Goal: Task Accomplishment & Management: Complete application form

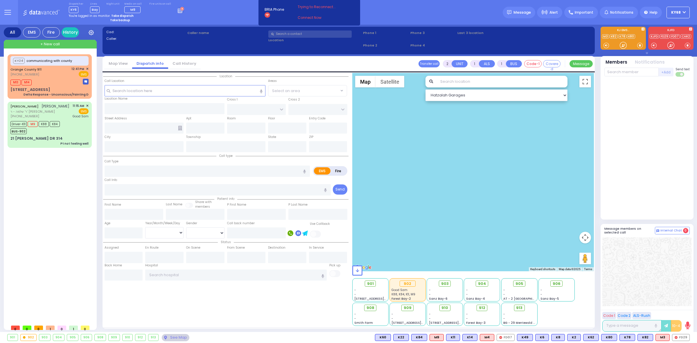
select select
radio input "true"
select select
type input "15:39"
select select
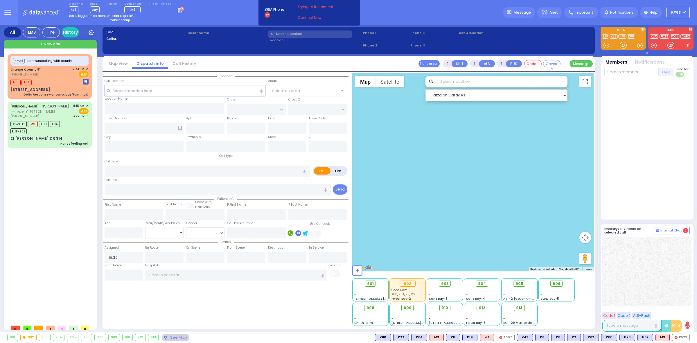
radio input "true"
select select
select select "Hatzalah Garages"
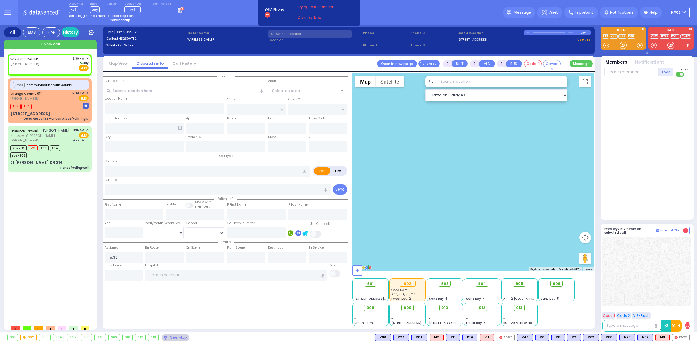
select select
radio input "true"
select select
select select "Hatzalah Garages"
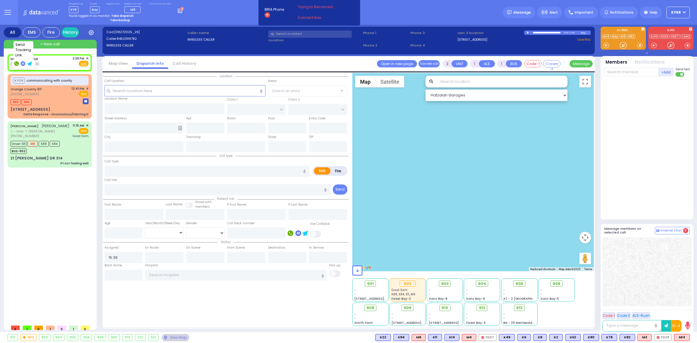
click at [31, 63] on icon at bounding box center [29, 63] width 5 height 4
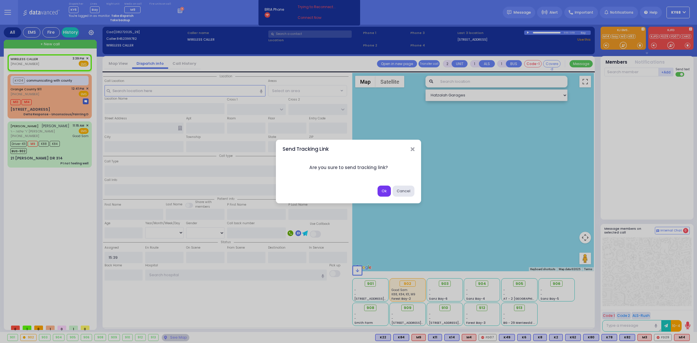
click at [380, 191] on button "Ok" at bounding box center [383, 191] width 13 height 11
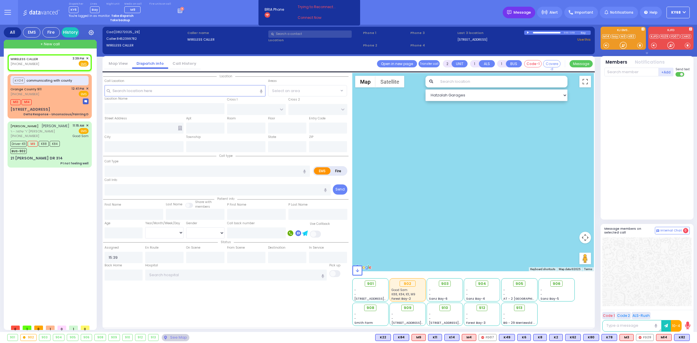
click at [519, 10] on span "Message" at bounding box center [521, 13] width 17 height 6
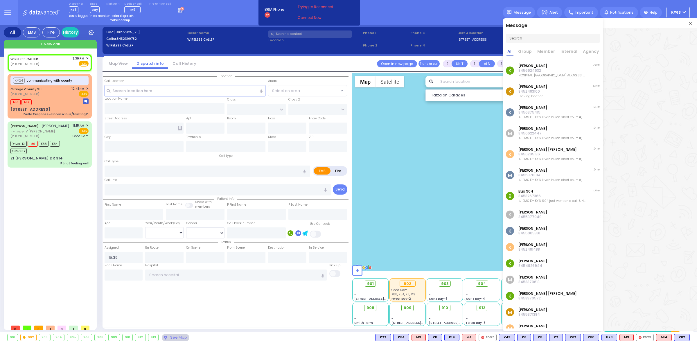
click at [690, 25] on img at bounding box center [690, 23] width 3 height 3
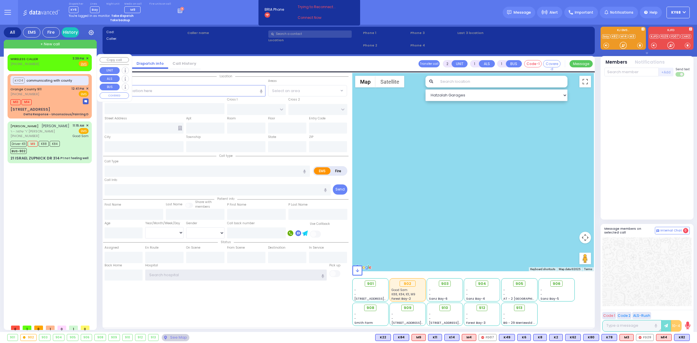
type input "ky68"
click at [41, 62] on div "WIRELESS CALLER [PHONE_NUMBER] 3:39 PM ✕ Fire EMS" at bounding box center [49, 61] width 78 height 11
select select
radio input "true"
select select
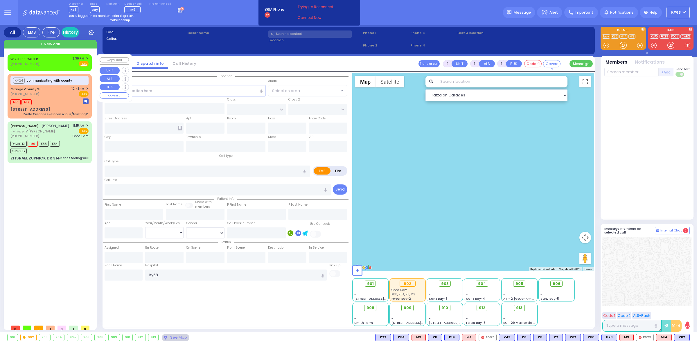
type input "15:39"
select select "Hatzalah Garages"
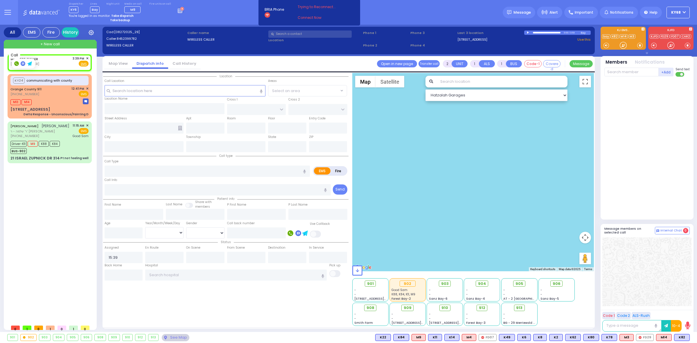
click at [17, 64] on rect at bounding box center [16, 63] width 5 height 5
drag, startPoint x: 36, startPoint y: 63, endPoint x: 11, endPoint y: 65, distance: 25.3
click at [11, 65] on div "[PHONE_NUMBER]" at bounding box center [25, 64] width 30 height 5
select select
radio input "true"
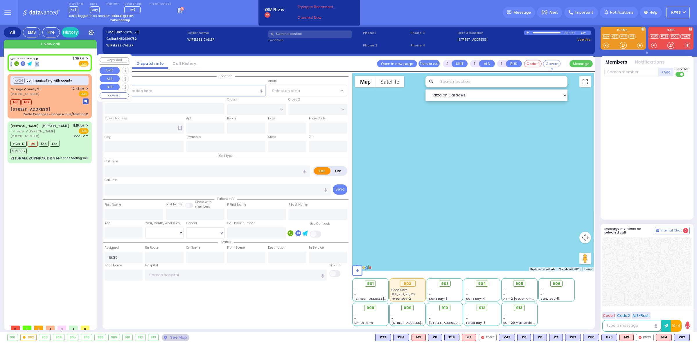
select select
select select "Hatzalah Garages"
copy span "[PHONE_NUMBER]"
click at [225, 22] on div "Dispatcher KY6 shift has started. Are you ? [GEOGRAPHIC_DATA]" at bounding box center [348, 12] width 697 height 25
click at [380, 19] on div "Dispatcher KY6 shift has started. Are you ? [GEOGRAPHIC_DATA]" at bounding box center [348, 12] width 697 height 25
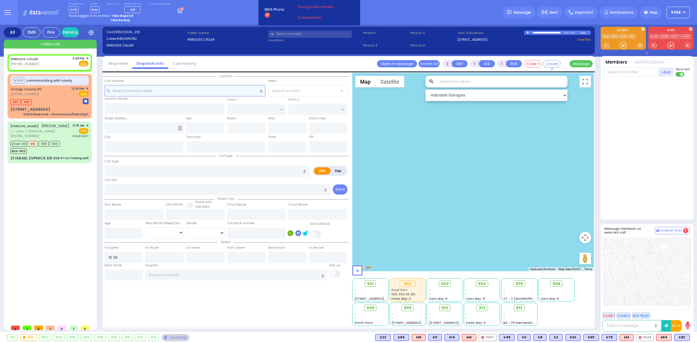
click at [177, 92] on input "text" at bounding box center [185, 90] width 161 height 11
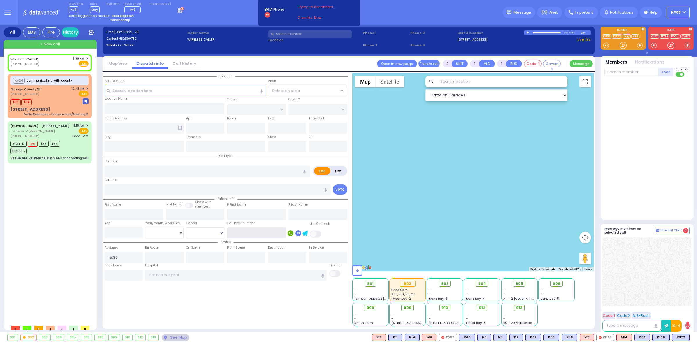
click at [238, 233] on input "text" at bounding box center [256, 232] width 59 height 11
type input "2017398899"
click at [318, 246] on label "In Service" at bounding box center [316, 247] width 15 height 5
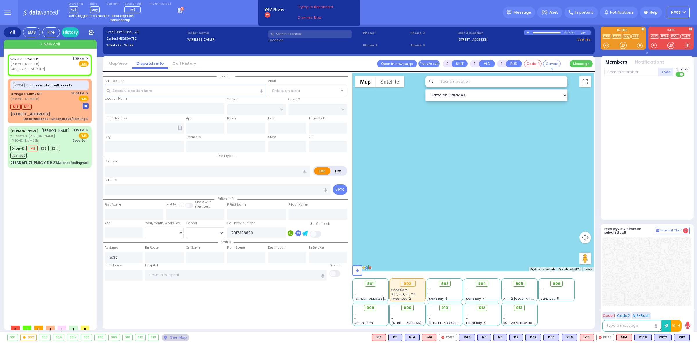
select select
radio input "true"
select select
select select "Hatzalah Garages"
click at [305, 235] on icon at bounding box center [305, 234] width 6 height 6
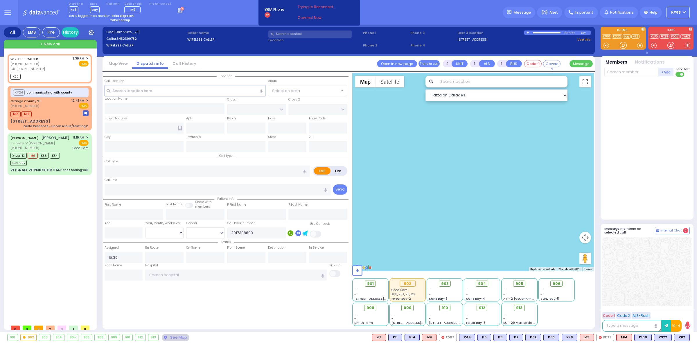
select select
radio input "true"
select select
type input "15:46"
select select "Hatzalah Garages"
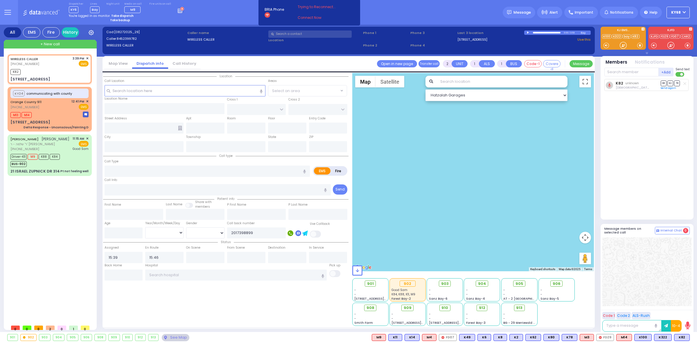
select select
radio input "true"
select select
select select "Hatzalah Garages"
select select
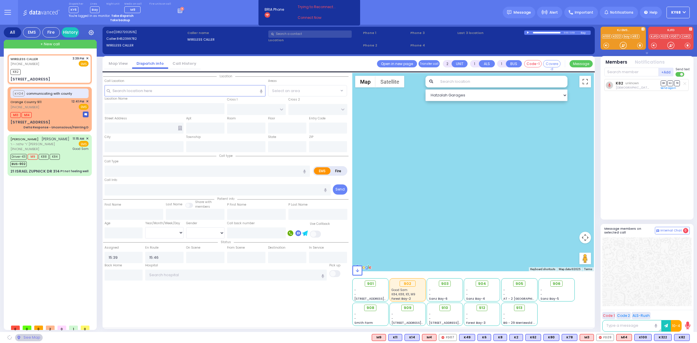
radio input "true"
select select
select select "Hatzalah Garages"
type input "[STREET_ADDRESS]"
type input "[PERSON_NAME]"
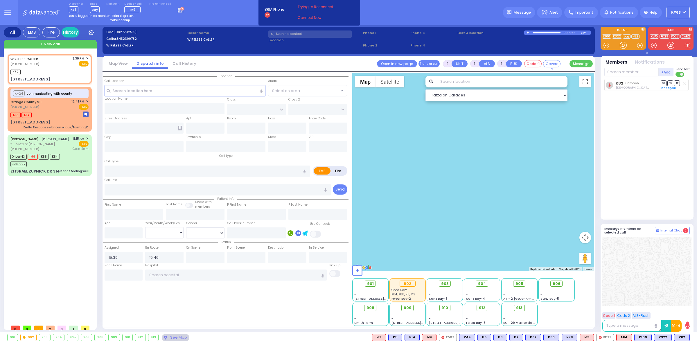
type input "[US_STATE]"
type input "10918"
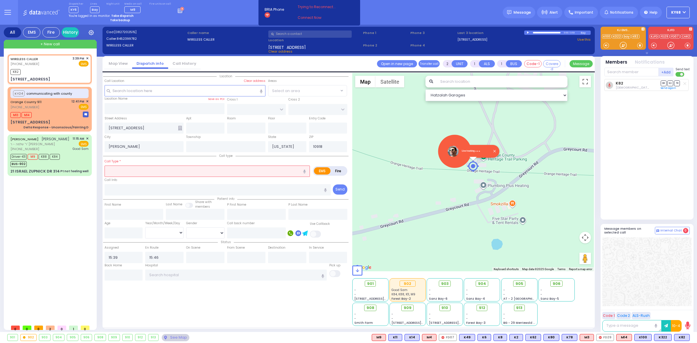
click at [494, 151] on link at bounding box center [493, 151] width 3 height 3
click at [665, 89] on link "Send again" at bounding box center [667, 87] width 15 height 3
select select
radio input "true"
select select
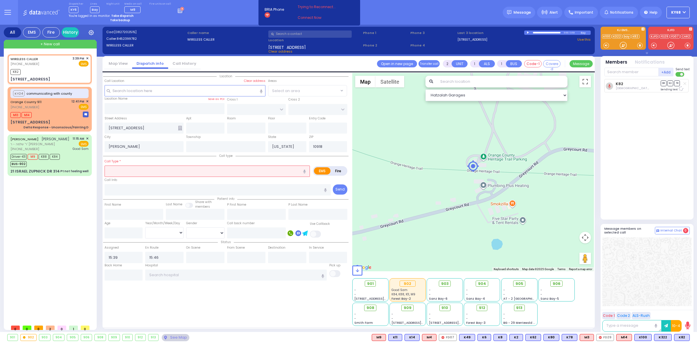
select select "Hatzalah Garages"
click at [629, 83] on rect at bounding box center [629, 83] width 5 height 5
select select
radio input "true"
select select
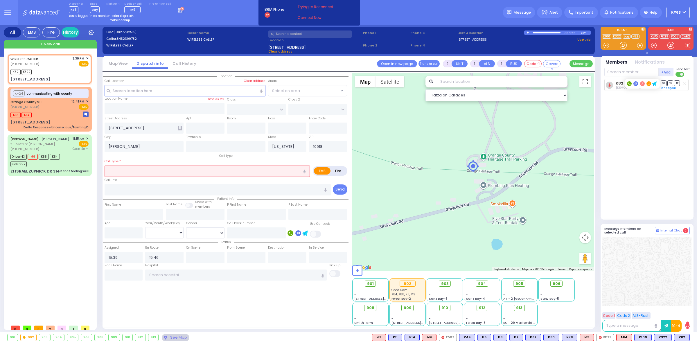
select select "Hatzalah Garages"
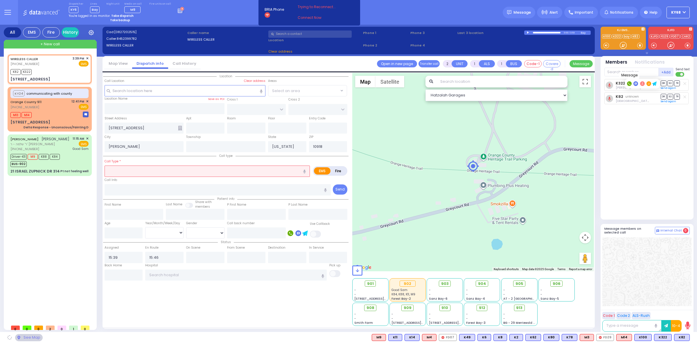
click at [636, 83] on icon at bounding box center [635, 83] width 2 height 2
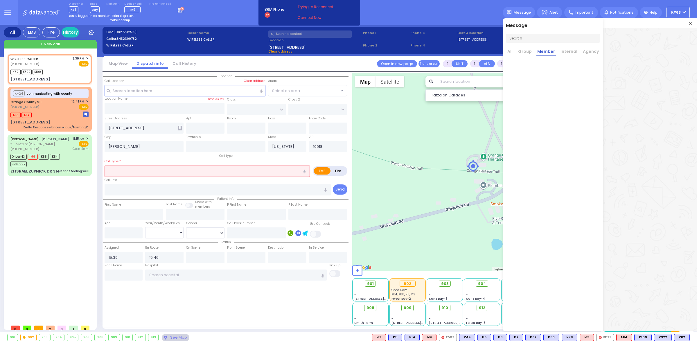
select select
radio input "true"
select select
select select "Hatzalah Garages"
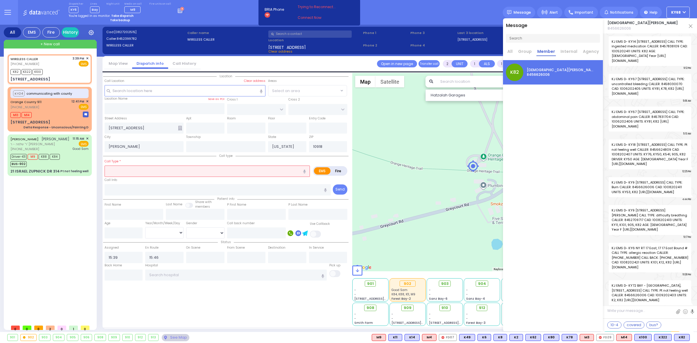
scroll to position [37049, 0]
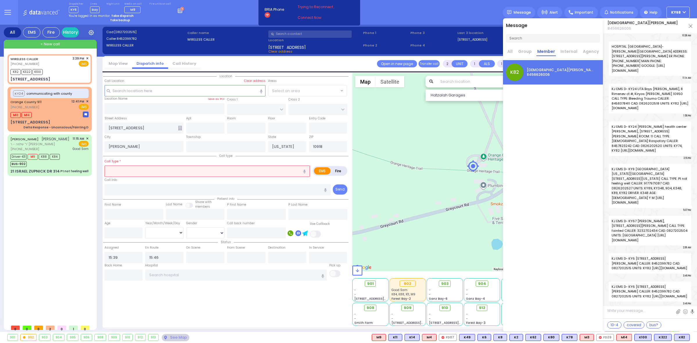
click at [614, 31] on span "8456626006" at bounding box center [642, 29] width 70 height 6
copy span "8456626006"
click at [690, 26] on img at bounding box center [690, 25] width 3 height 3
select select
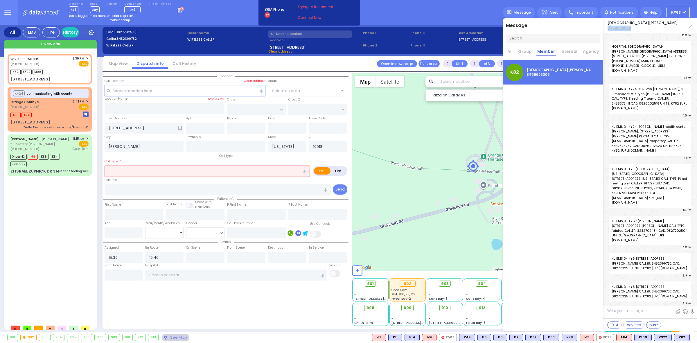
radio input "true"
select select
select select "Hatzalah Garages"
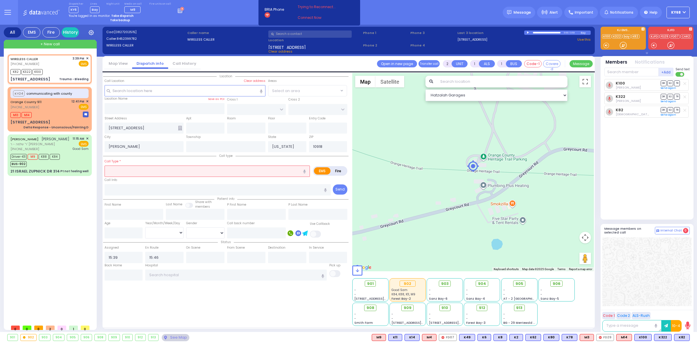
select select
type input "Trauma - Bleeding"
radio input "true"
select select
select select "Hatzalah Garages"
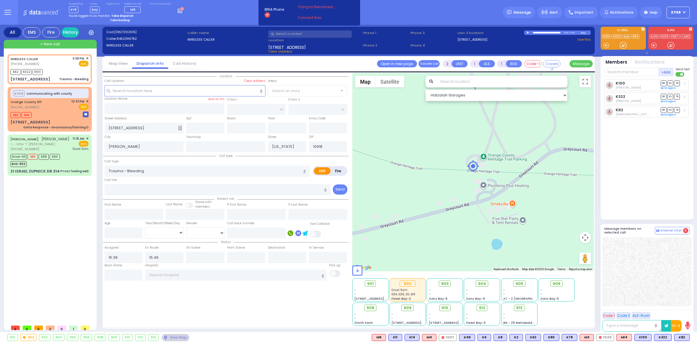
select select
radio input "true"
select select
select select "Hatzalah Garages"
select select
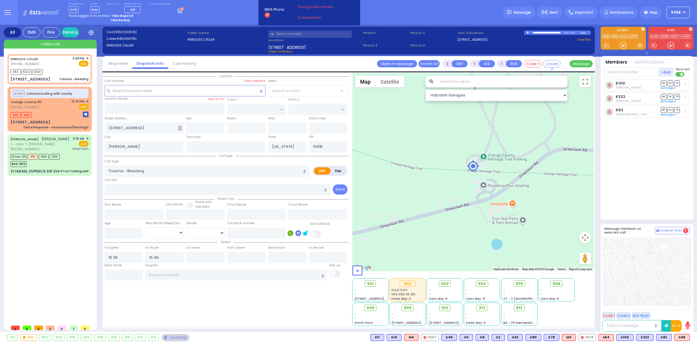
radio input "true"
select select
select select "Hatzalah Garages"
select select
radio input "true"
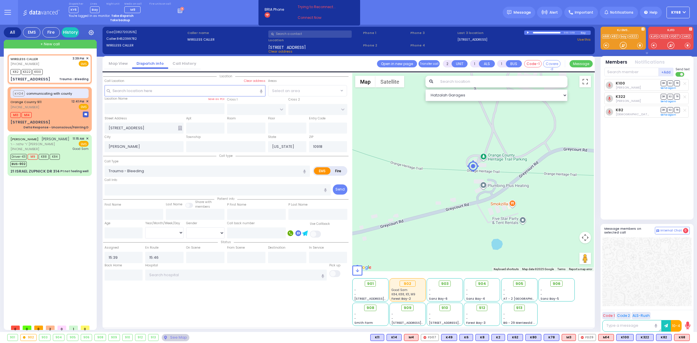
select select
select select "Hatzalah Garages"
click at [648, 169] on div "K100 [PERSON_NAME] DR SO TR Sending text K322" at bounding box center [647, 147] width 87 height 136
click at [213, 11] on div "Dispatcher KY6 shift has started. Are you ? [GEOGRAPHIC_DATA]" at bounding box center [348, 12] width 697 height 25
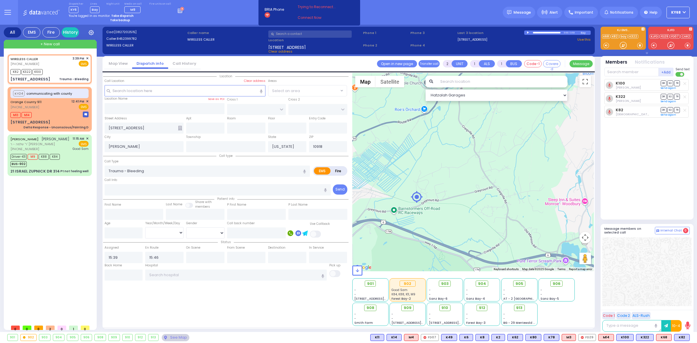
drag, startPoint x: 504, startPoint y: 228, endPoint x: 451, endPoint y: 219, distance: 53.0
click at [457, 220] on div at bounding box center [473, 172] width 242 height 198
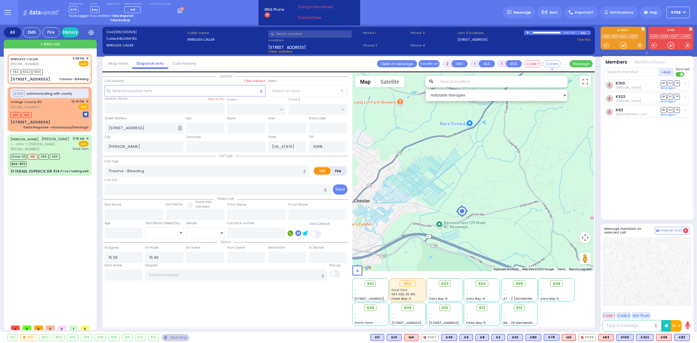
drag, startPoint x: 451, startPoint y: 219, endPoint x: 515, endPoint y: 236, distance: 65.5
click at [511, 237] on div at bounding box center [473, 172] width 242 height 198
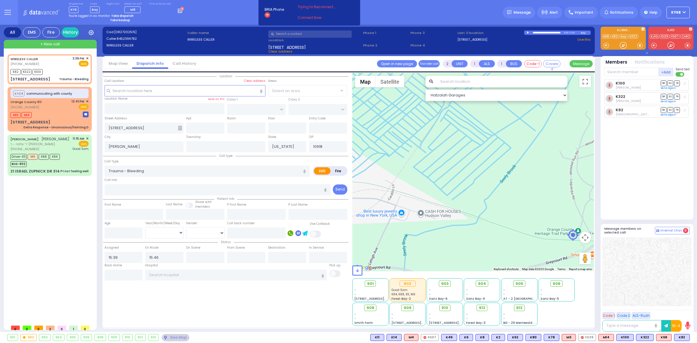
drag, startPoint x: 499, startPoint y: 227, endPoint x: 455, endPoint y: 216, distance: 45.5
click at [455, 216] on div at bounding box center [473, 172] width 242 height 198
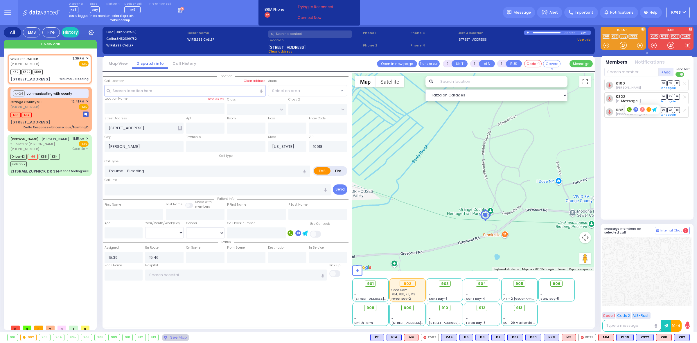
click at [634, 108] on rect at bounding box center [635, 109] width 5 height 5
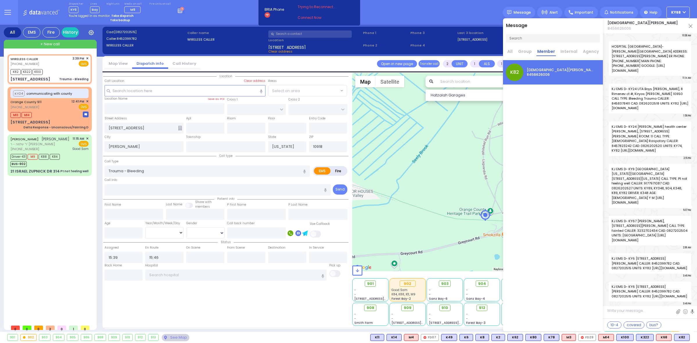
click at [689, 25] on img at bounding box center [690, 25] width 3 height 3
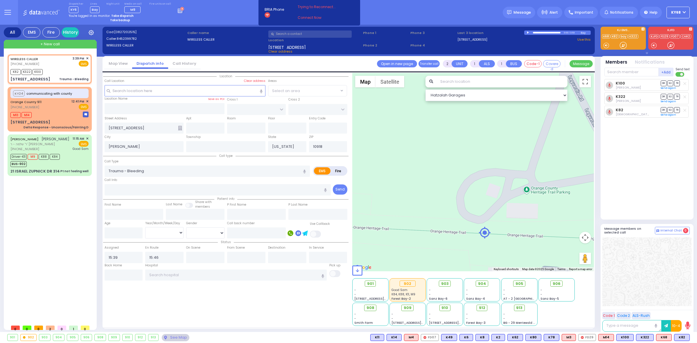
click at [484, 234] on img "" at bounding box center [485, 233] width 12 height 12
click at [505, 217] on link at bounding box center [505, 217] width 3 height 3
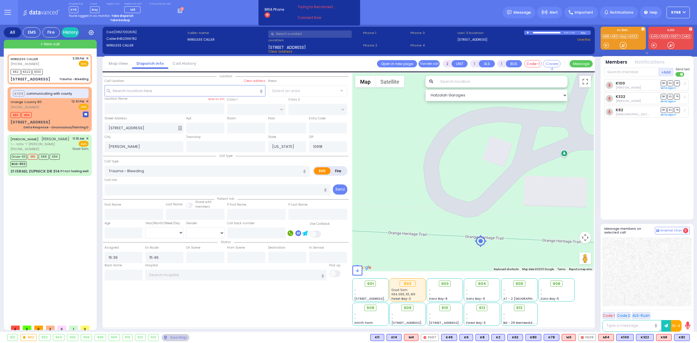
drag, startPoint x: 503, startPoint y: 253, endPoint x: 492, endPoint y: 223, distance: 32.3
click at [492, 223] on div at bounding box center [473, 172] width 242 height 198
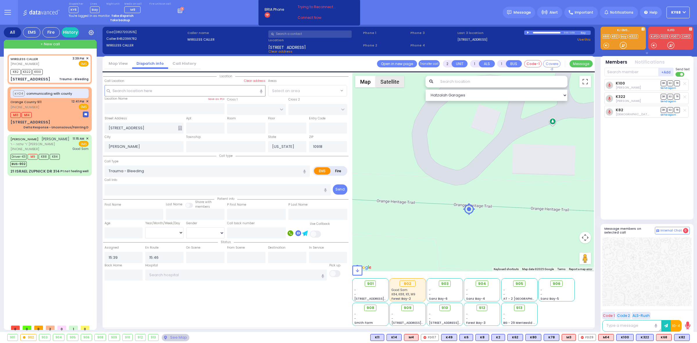
click at [392, 82] on button "Satellite" at bounding box center [389, 82] width 29 height 12
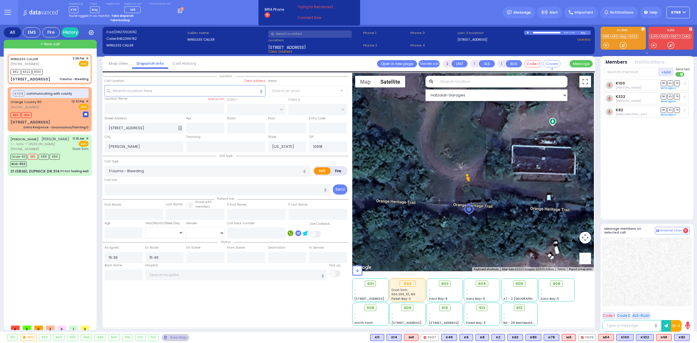
drag, startPoint x: 585, startPoint y: 257, endPoint x: 463, endPoint y: 187, distance: 140.2
click at [463, 187] on div "To activate drag with keyboard, press Alt + Enter. Once in keyboard drag state,…" at bounding box center [473, 172] width 242 height 198
drag, startPoint x: 583, startPoint y: 259, endPoint x: 464, endPoint y: 176, distance: 145.4
click at [464, 176] on div "To activate drag with keyboard, press Alt + Enter. Once in keyboard drag state,…" at bounding box center [473, 172] width 242 height 198
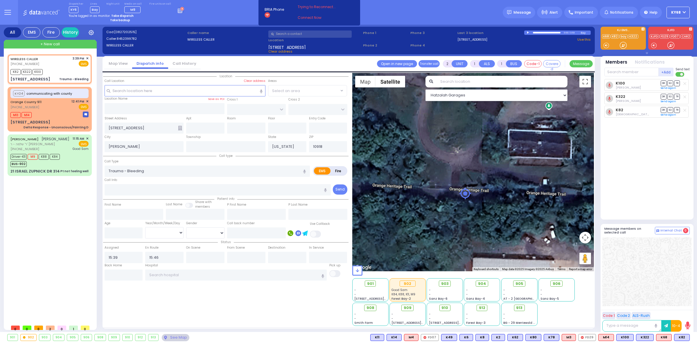
click at [474, 214] on div "To navigate, press the arrow keys. No data available." at bounding box center [473, 172] width 242 height 198
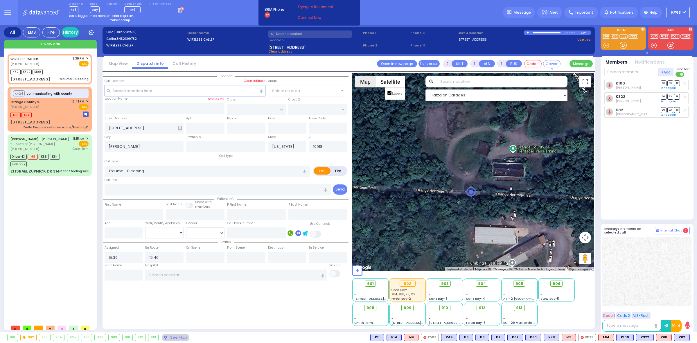
click at [366, 81] on button "Map" at bounding box center [365, 82] width 20 height 12
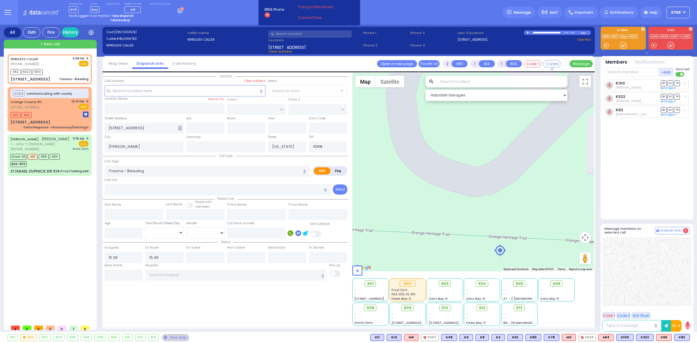
drag, startPoint x: 505, startPoint y: 201, endPoint x: 485, endPoint y: 222, distance: 28.7
click at [485, 226] on div "No data available." at bounding box center [473, 172] width 242 height 198
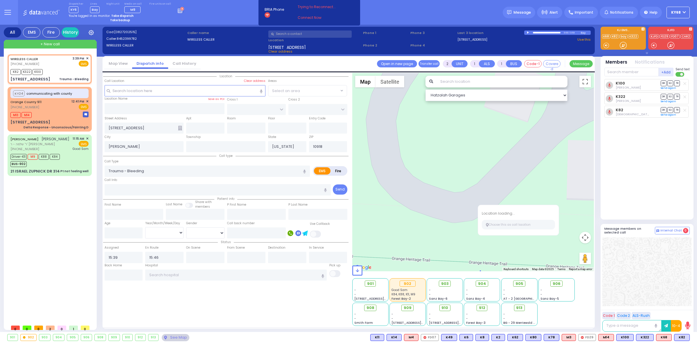
select select
radio input "true"
select select
select select "Hatzalah Garages"
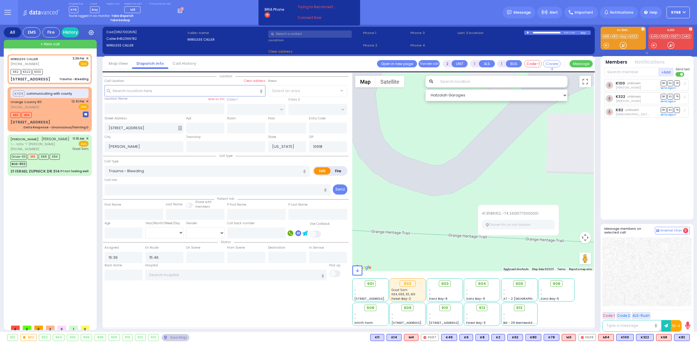
drag, startPoint x: 444, startPoint y: 224, endPoint x: 423, endPoint y: 192, distance: 39.4
click at [423, 193] on div "No data available." at bounding box center [473, 172] width 242 height 198
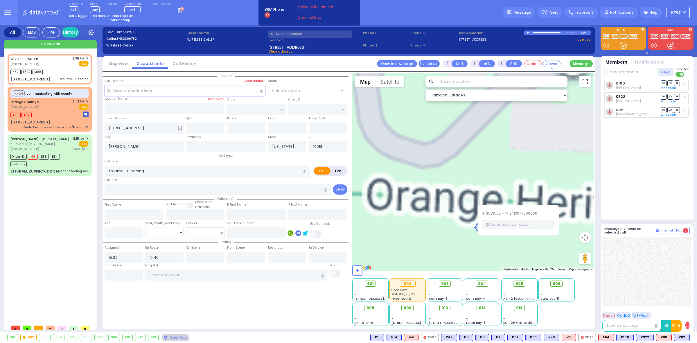
click at [438, 227] on div "No data available." at bounding box center [473, 172] width 242 height 198
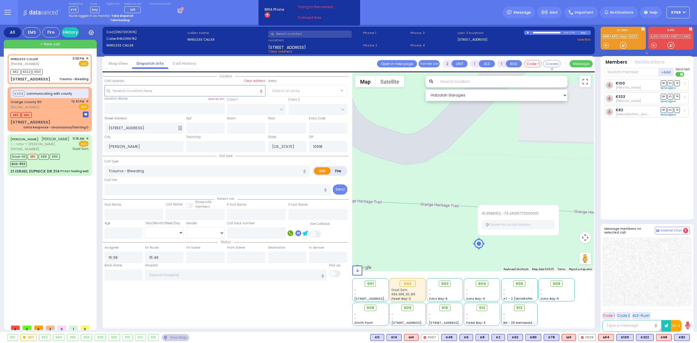
click at [636, 179] on div "K100 [PERSON_NAME] DR SO TR Sending text K322" at bounding box center [647, 147] width 87 height 136
click at [518, 165] on div "No data available." at bounding box center [473, 172] width 242 height 198
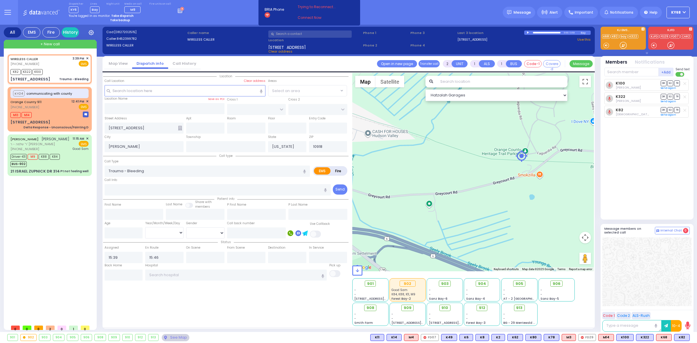
select select
radio input "true"
select select
select select "Hatzalah Garages"
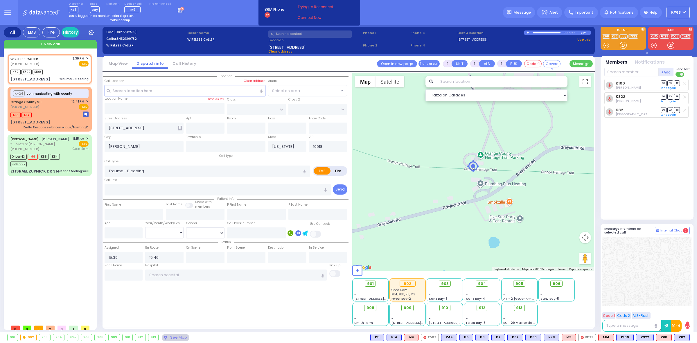
select select
radio input "true"
select select
select select "Hatzalah Garages"
select select
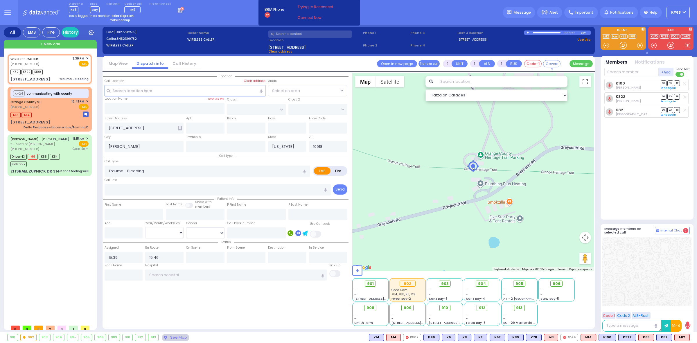
radio input "true"
select select
select select "Hatzalah Garages"
select select
radio input "true"
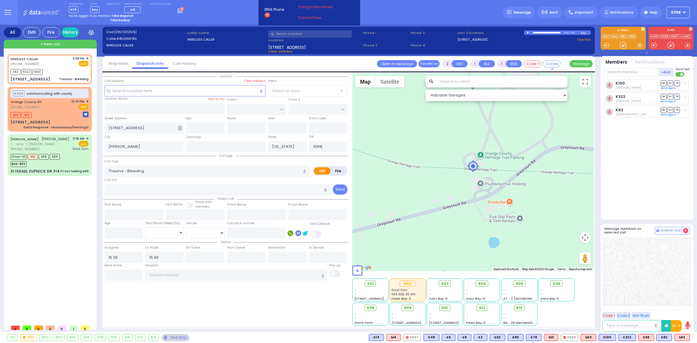
select select
select select "Hatzalah Garages"
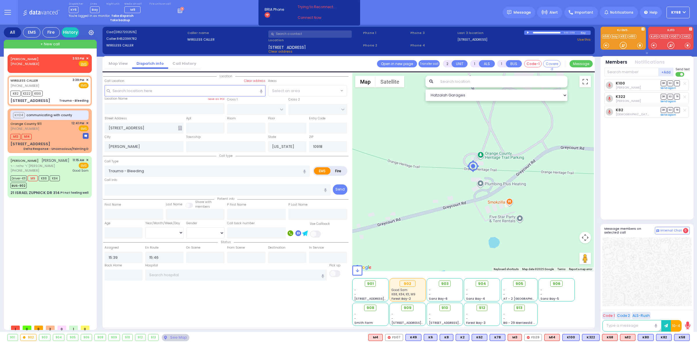
type input "6"
select select
radio input "true"
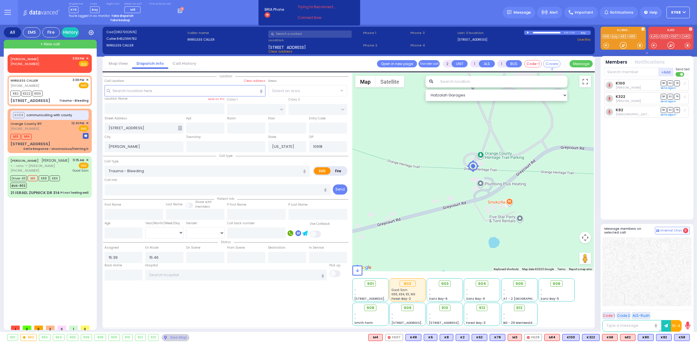
type input "Unknown"
select select "Year"
select select "Hatzalah Garages"
select select
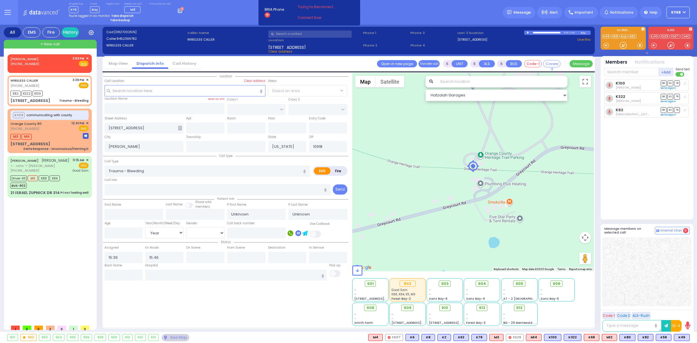
radio input "true"
select select "Year"
select select
radio input "true"
select select "Year"
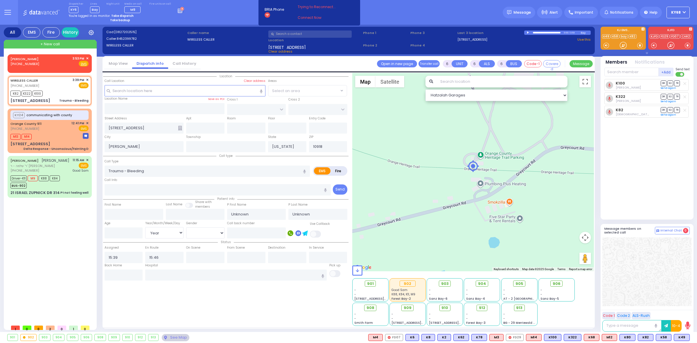
select select "Hatzalah Garages"
select select
radio input "true"
select select "Year"
select select "Hatzalah Garages"
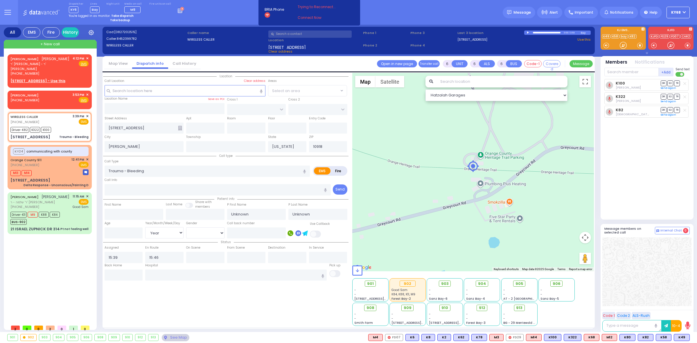
select select
radio input "true"
type input "[PERSON_NAME]"
type input "18"
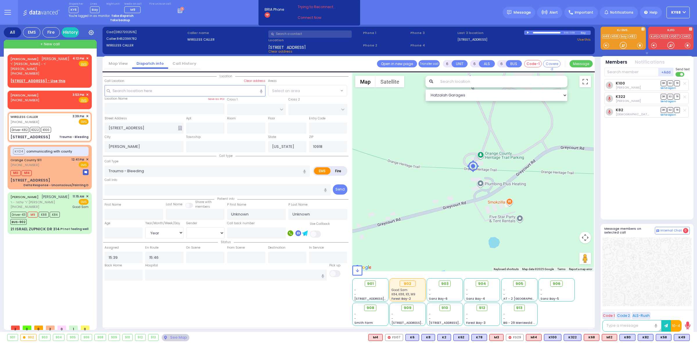
select select "Year"
select select "Hatzalah Garages"
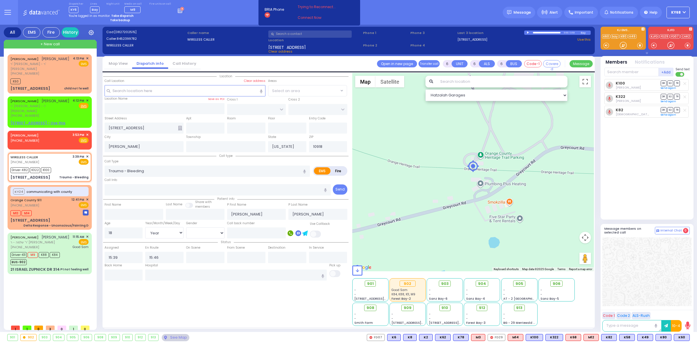
select select
radio input "true"
select select "Year"
select select "Hatzalah Garages"
select select
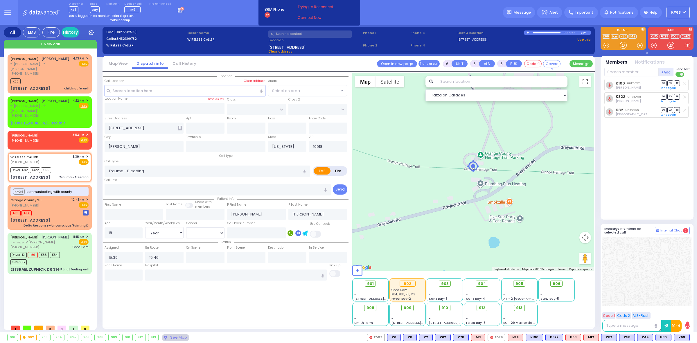
radio input "true"
select select "Year"
select select "Hatzalah Garages"
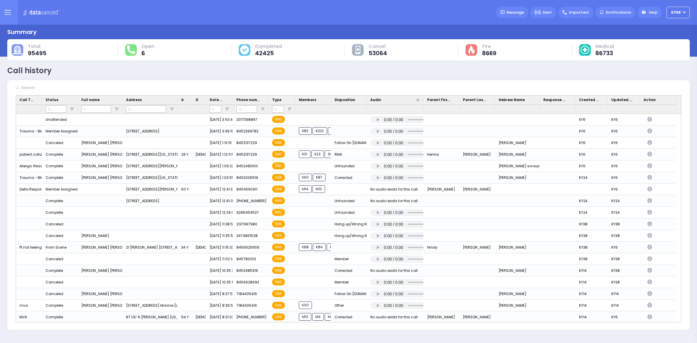
click at [423, 100] on div at bounding box center [423, 100] width 2 height 9
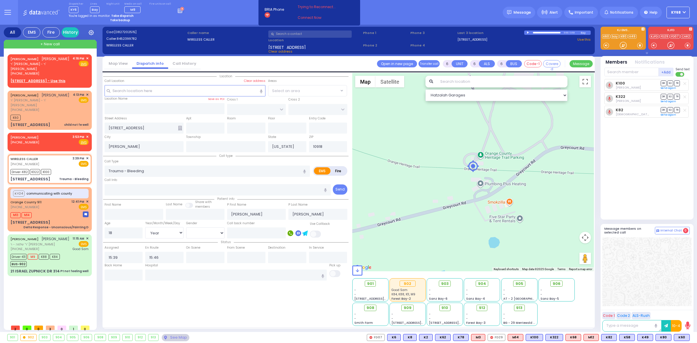
select select "Year"
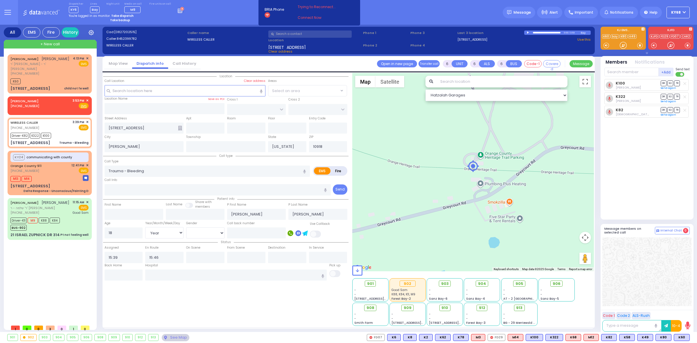
select select
radio input "true"
select select "Year"
select select "[DEMOGRAPHIC_DATA]"
select select "Hatzalah Garages"
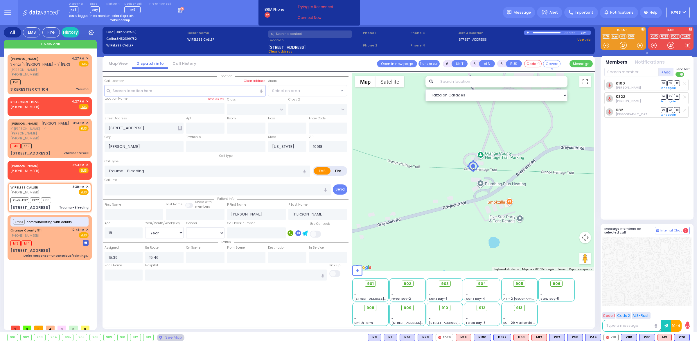
select select
radio input "true"
select select "Year"
select select "[DEMOGRAPHIC_DATA]"
select select "Hatzalah Garages"
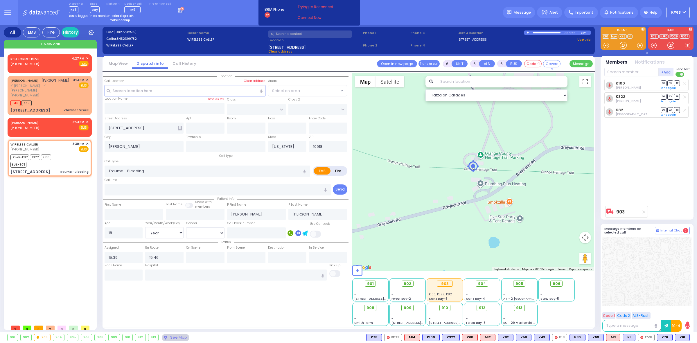
select select
radio input "true"
select select "Year"
select select "[DEMOGRAPHIC_DATA]"
select select
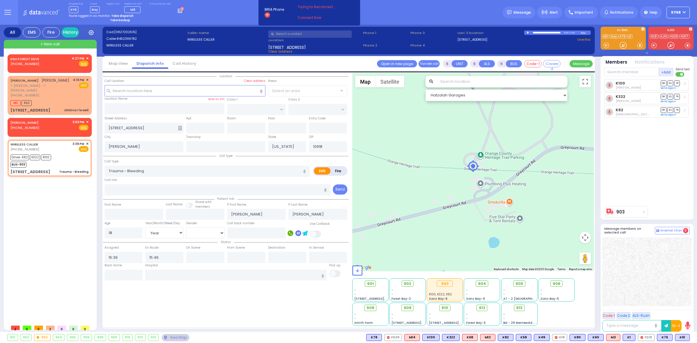
radio input "true"
select select "Year"
select select "[DEMOGRAPHIC_DATA]"
select select
radio input "true"
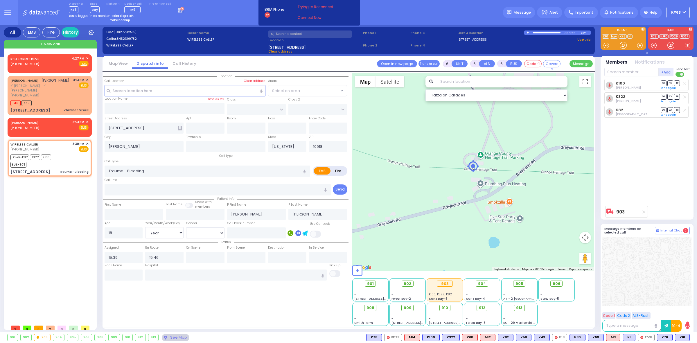
select select "Year"
select select "[DEMOGRAPHIC_DATA]"
select select "Hatzalah Garages"
select select
radio input "true"
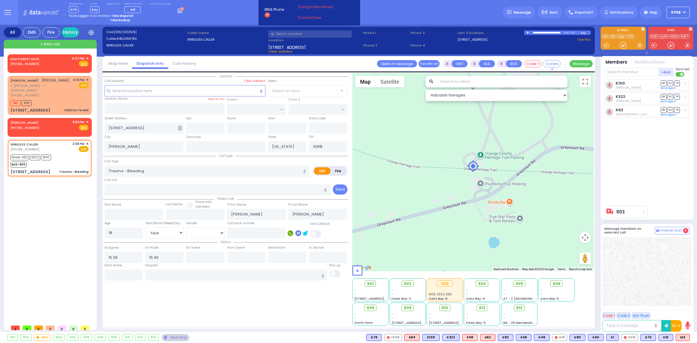
select select "Year"
select select "[DEMOGRAPHIC_DATA]"
select select
radio input "true"
select select "Year"
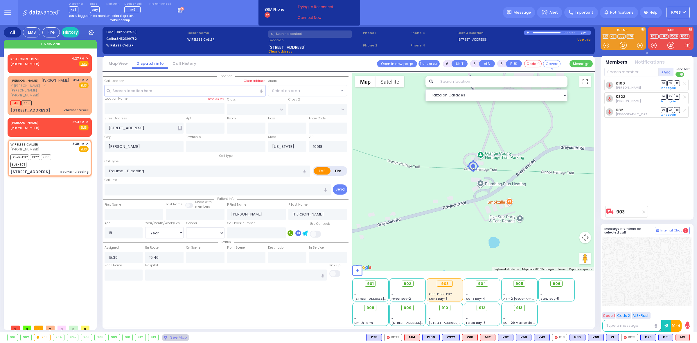
select select "[DEMOGRAPHIC_DATA]"
select select "Hatzalah Garages"
select select
radio input "true"
select select "Year"
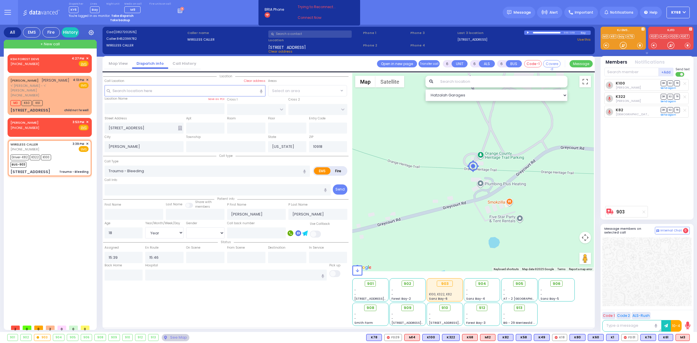
select select "[DEMOGRAPHIC_DATA]"
select select "Hatzalah Garages"
